Goal: Information Seeking & Learning: Find specific fact

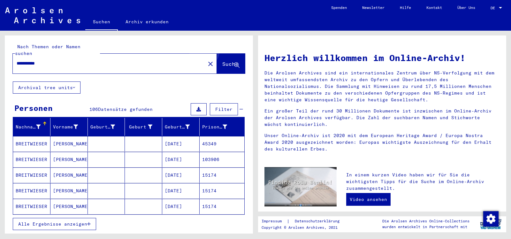
click at [227, 54] on button "Suche" at bounding box center [231, 64] width 28 height 20
click at [67, 221] on span "Alle Ergebnisse anzeigen" at bounding box center [52, 224] width 69 height 6
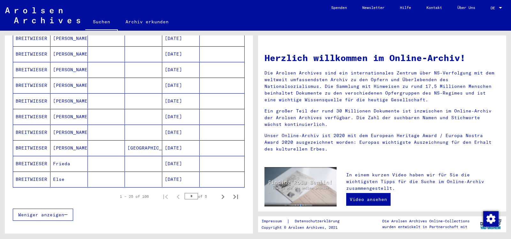
scroll to position [344, 0]
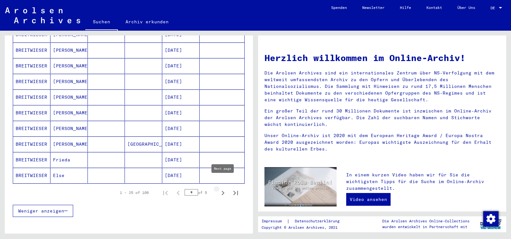
click at [222, 189] on icon "Next page" at bounding box center [223, 193] width 9 height 9
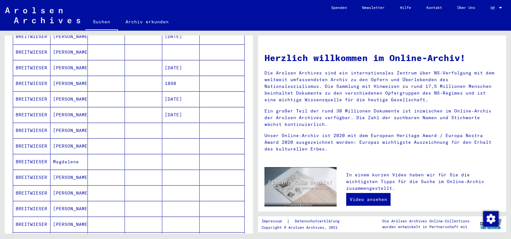
scroll to position [155, 0]
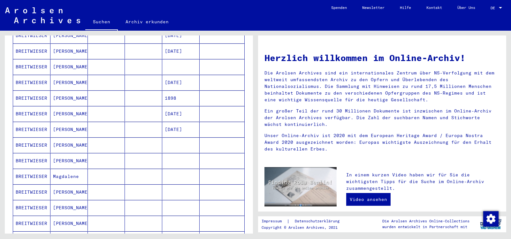
click at [66, 137] on mat-cell "[PERSON_NAME]" at bounding box center [68, 144] width 37 height 15
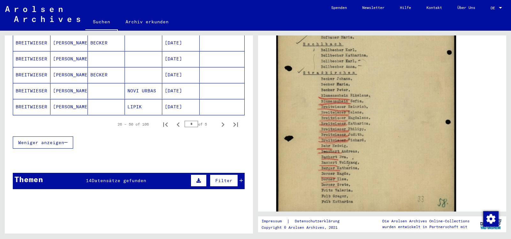
scroll to position [423, 0]
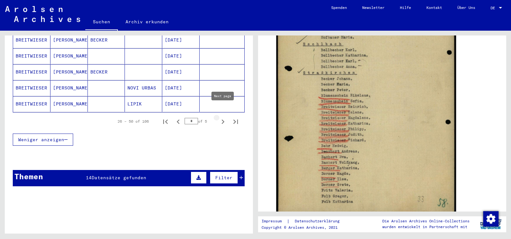
click at [226, 117] on icon "Next page" at bounding box center [223, 121] width 9 height 9
type input "*"
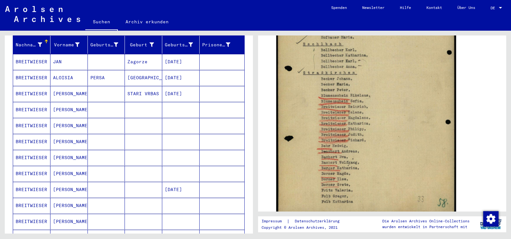
scroll to position [81, 0]
click at [56, 87] on mat-cell "[PERSON_NAME]" at bounding box center [68, 95] width 37 height 16
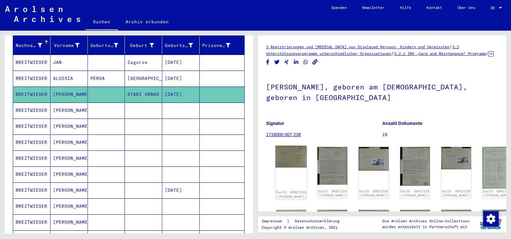
click at [288, 166] on img at bounding box center [291, 157] width 31 height 22
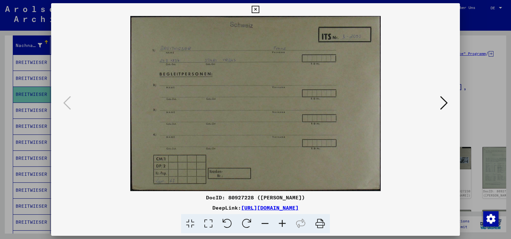
click at [443, 105] on icon at bounding box center [444, 102] width 8 height 15
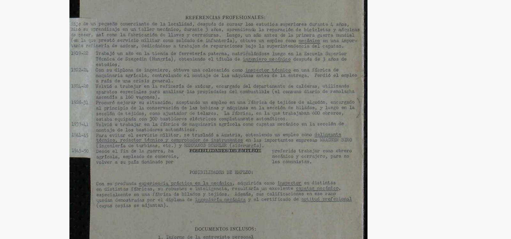
scroll to position [81, 0]
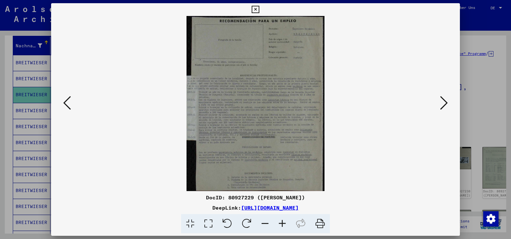
click at [444, 103] on icon at bounding box center [444, 102] width 8 height 15
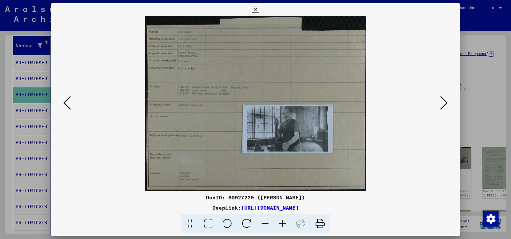
click at [447, 108] on icon at bounding box center [444, 102] width 8 height 15
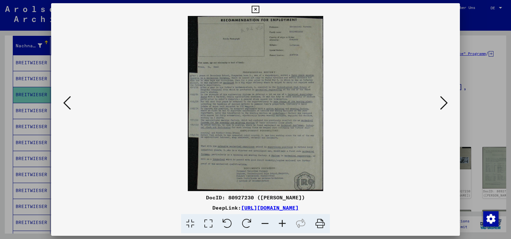
click at [447, 108] on icon at bounding box center [444, 102] width 8 height 15
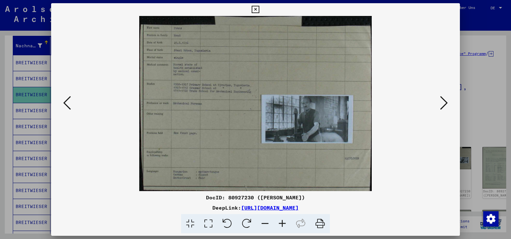
click at [447, 108] on icon at bounding box center [444, 102] width 8 height 15
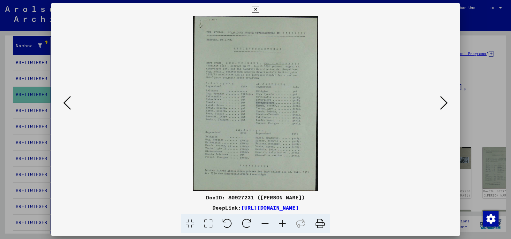
click at [444, 102] on icon at bounding box center [444, 102] width 8 height 15
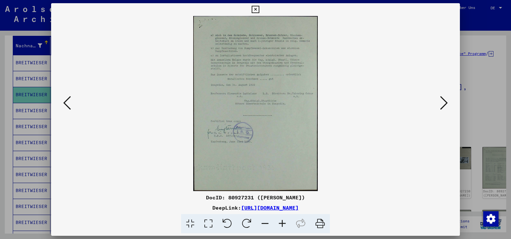
click at [444, 107] on icon at bounding box center [444, 102] width 8 height 15
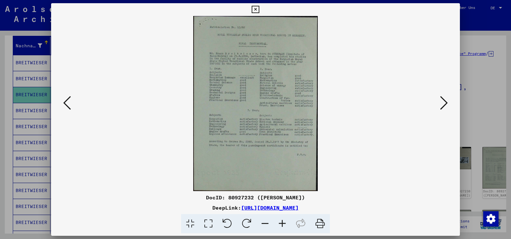
click at [442, 102] on icon at bounding box center [444, 102] width 8 height 15
